Goal: Transaction & Acquisition: Purchase product/service

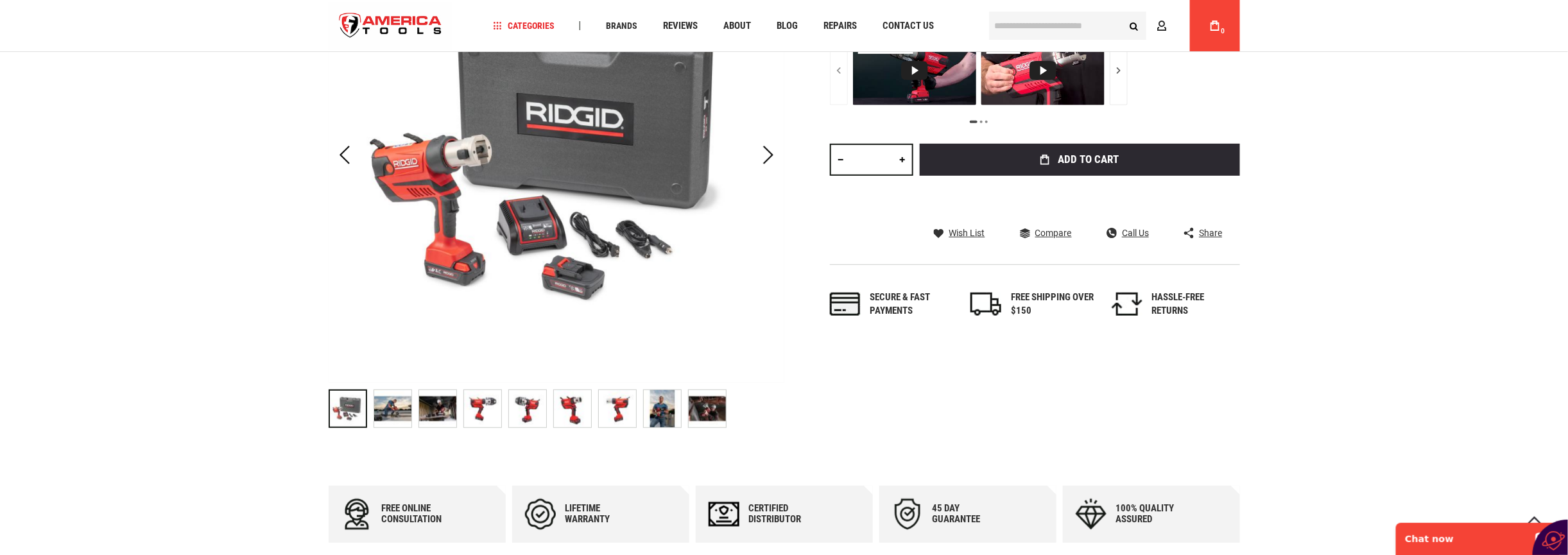
scroll to position [171, 0]
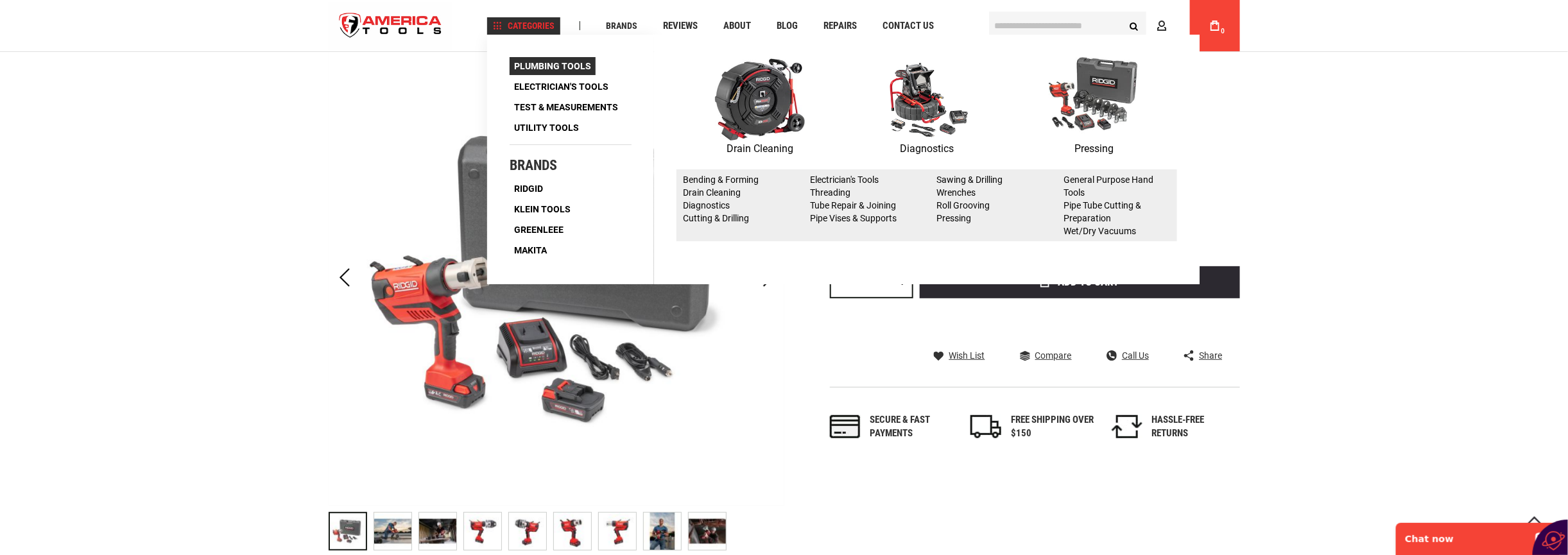
click at [523, 61] on span "Plumbing Tools" at bounding box center [552, 66] width 77 height 9
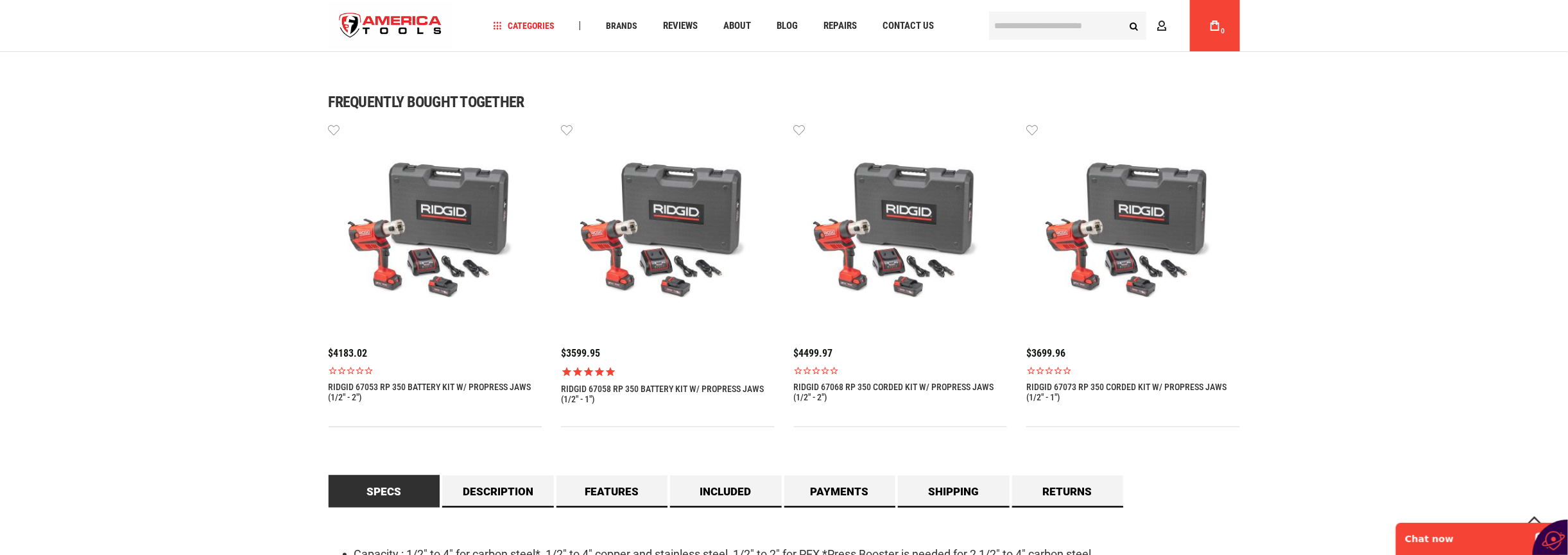
scroll to position [812, 0]
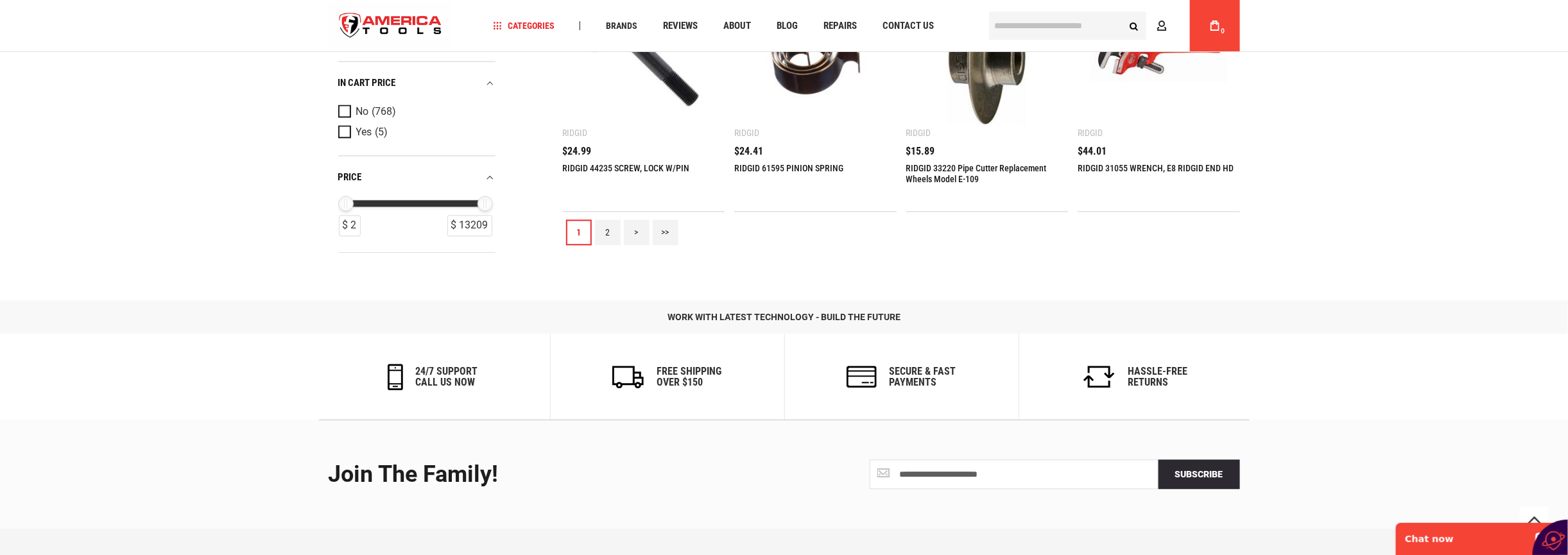
scroll to position [1454, 0]
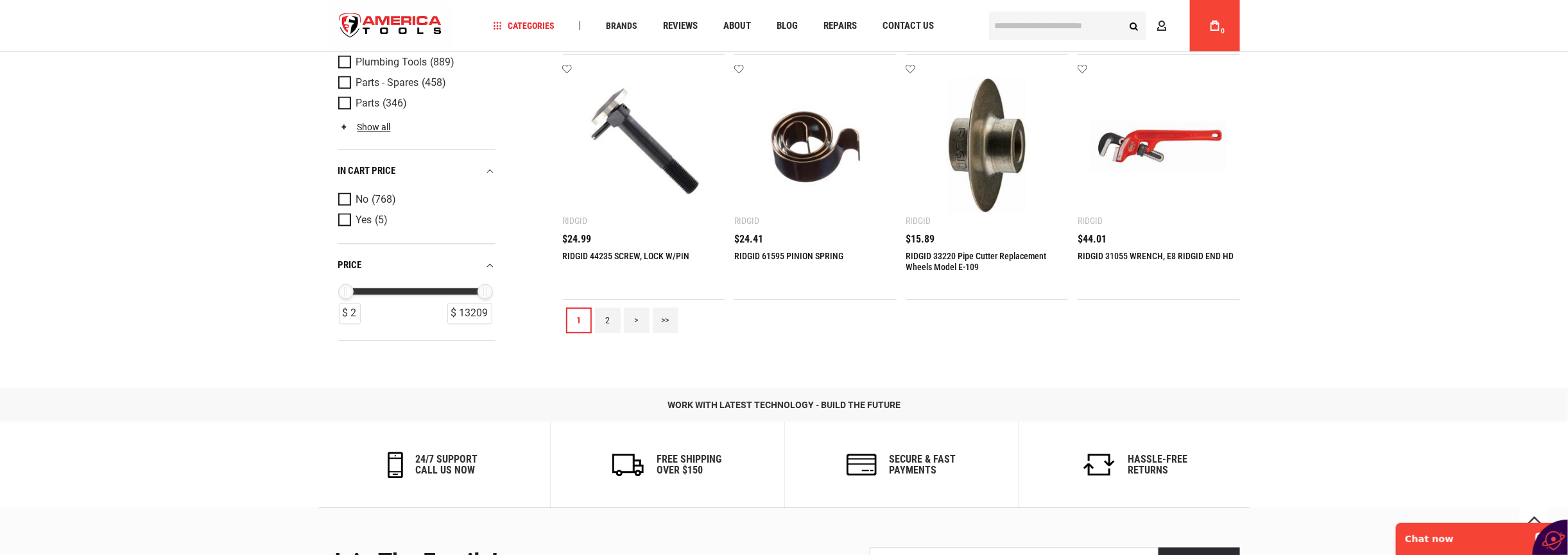
click at [606, 319] on link "2" at bounding box center [608, 320] width 26 height 26
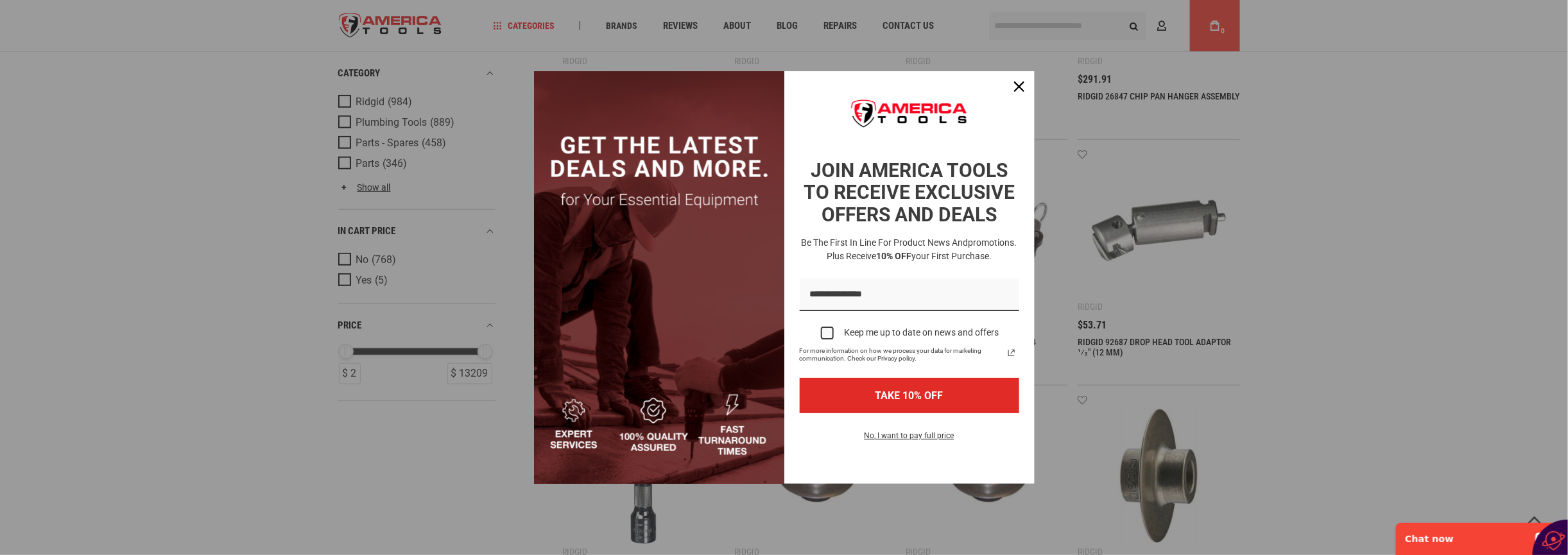
scroll to position [642, 0]
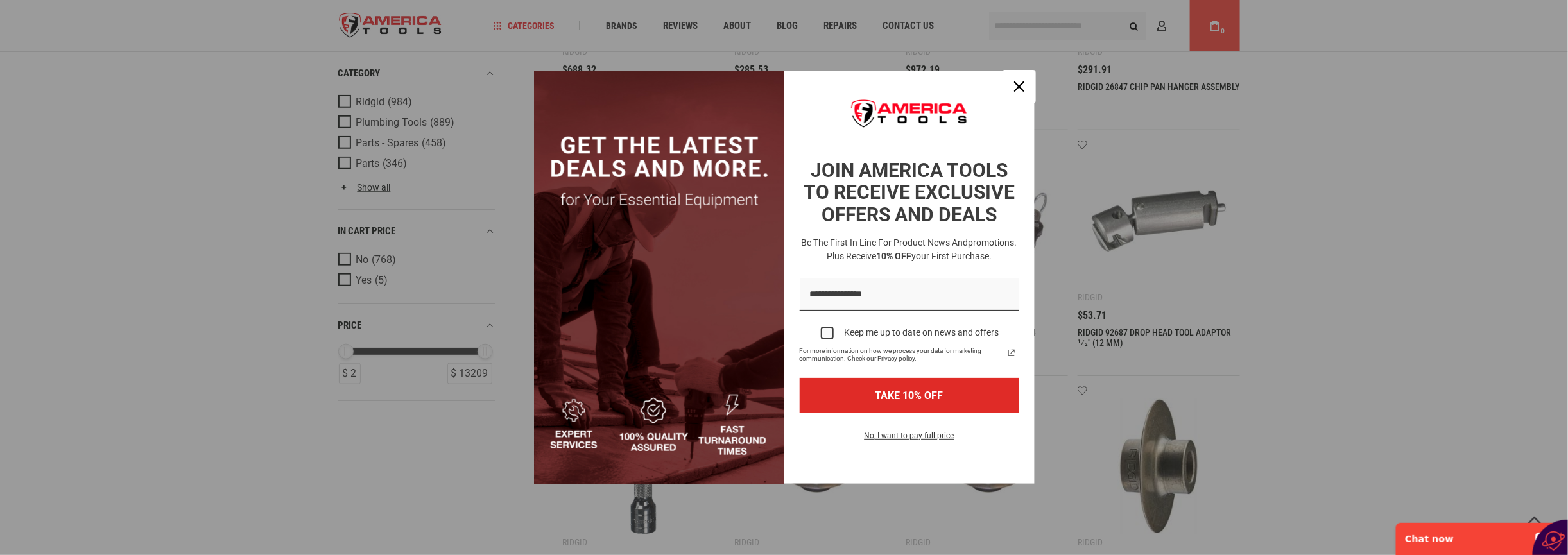
drag, startPoint x: 1014, startPoint y: 84, endPoint x: 1000, endPoint y: 89, distance: 14.9
click at [1014, 84] on icon "close icon" at bounding box center [1019, 87] width 10 height 10
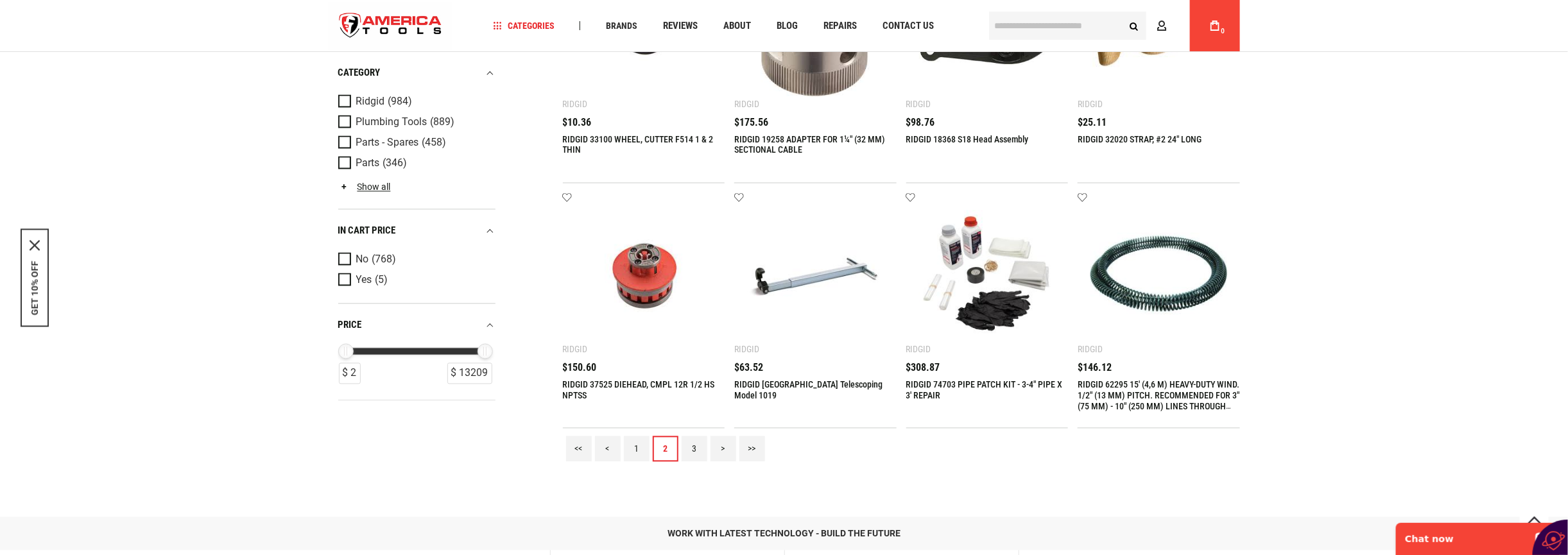
scroll to position [1326, 0]
